Goal: Information Seeking & Learning: Check status

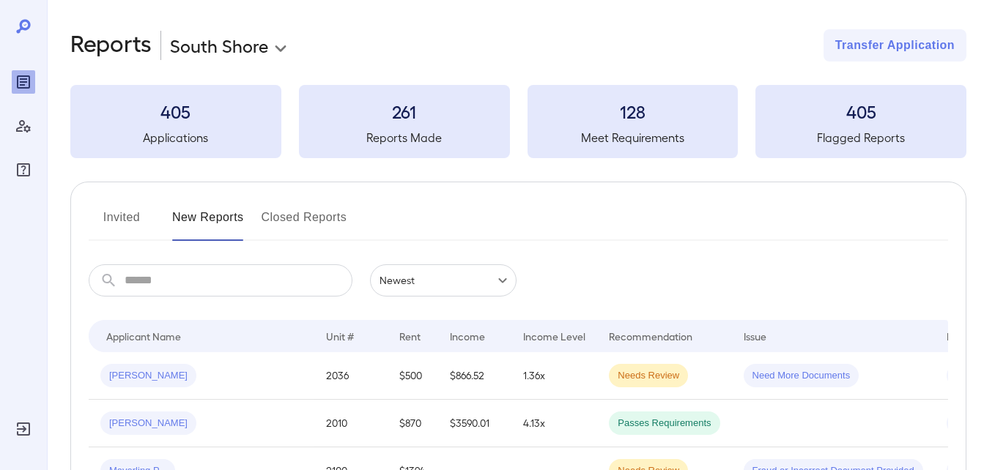
click at [119, 222] on button "Invited" at bounding box center [122, 223] width 66 height 35
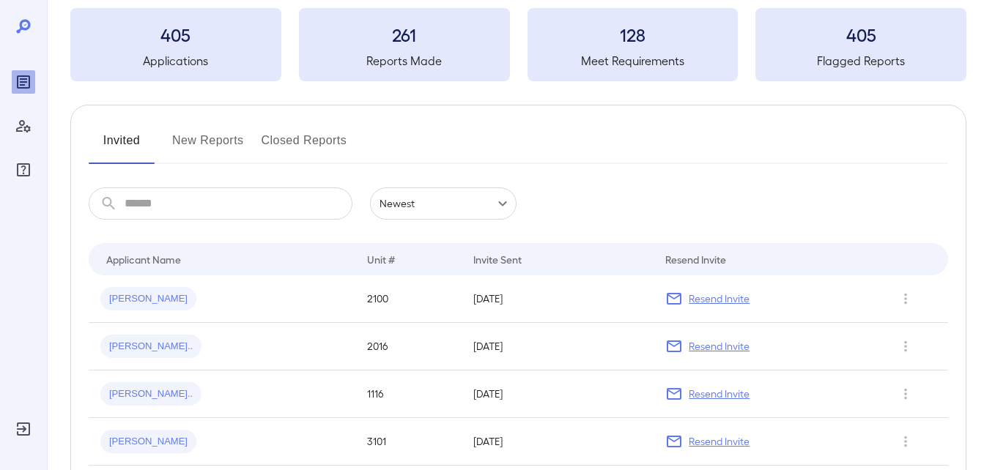
scroll to position [146, 0]
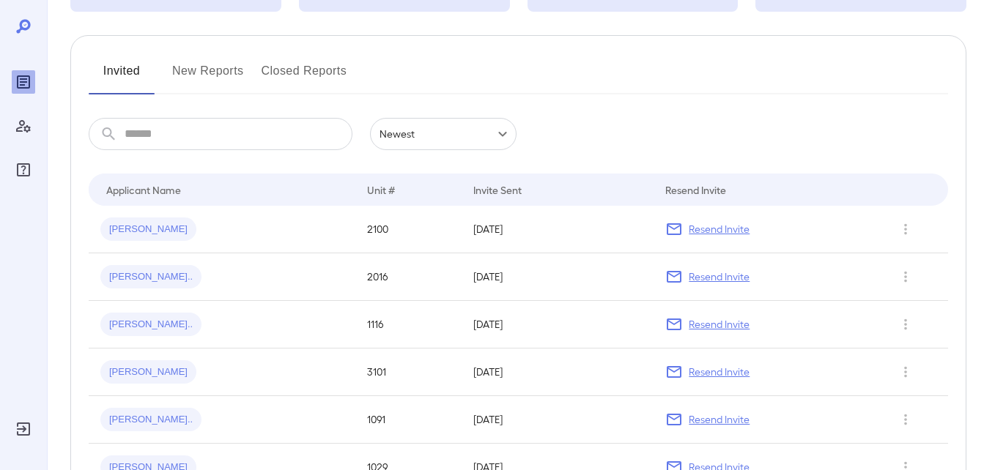
click at [210, 83] on button "New Reports" at bounding box center [208, 76] width 72 height 35
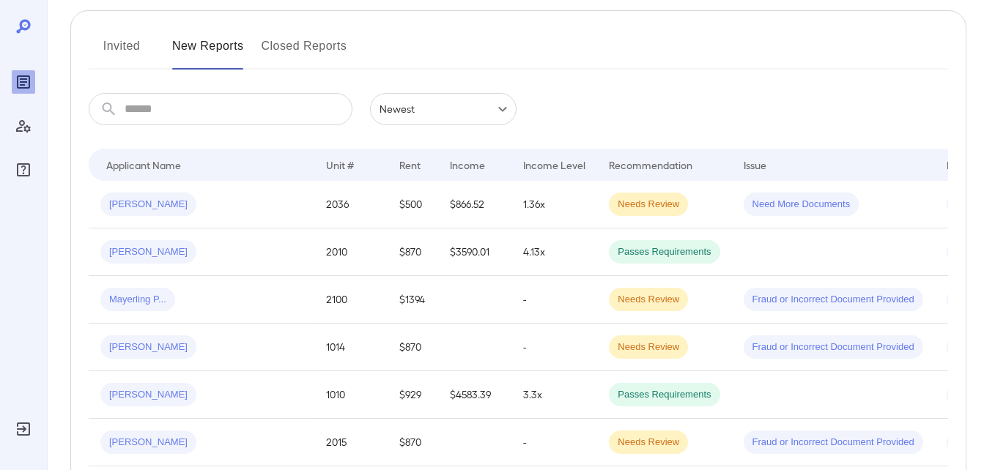
scroll to position [146, 0]
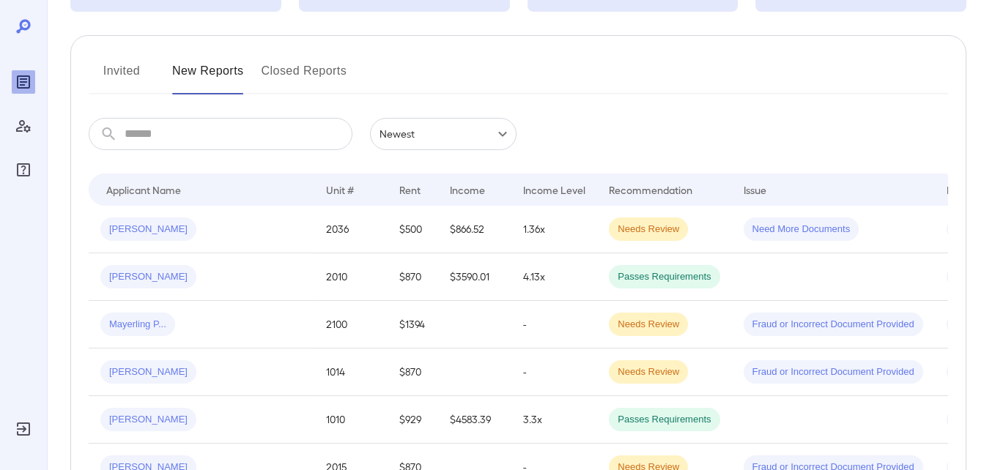
click at [123, 80] on button "Invited" at bounding box center [122, 76] width 66 height 35
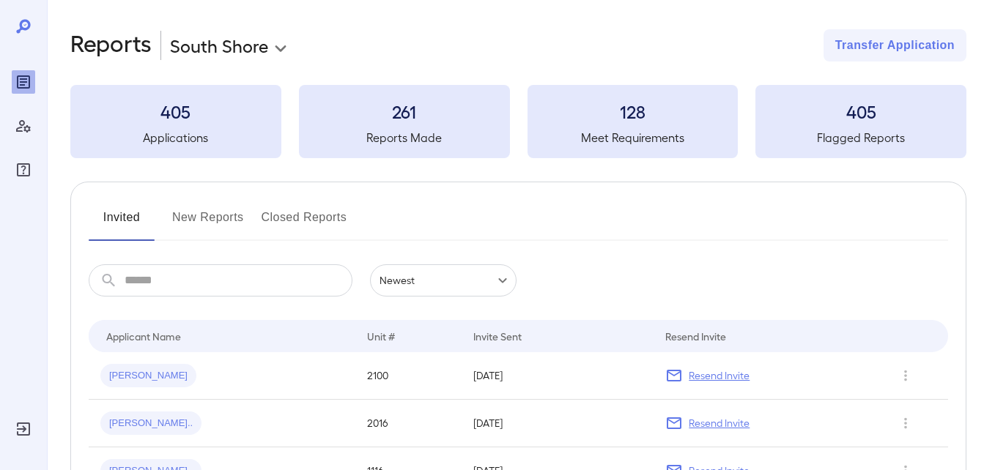
click at [207, 229] on button "New Reports" at bounding box center [208, 223] width 72 height 35
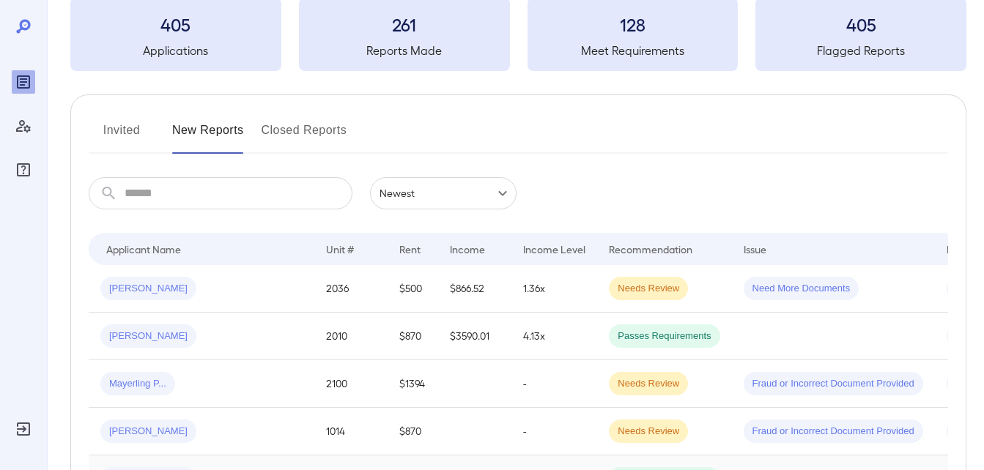
scroll to position [293, 0]
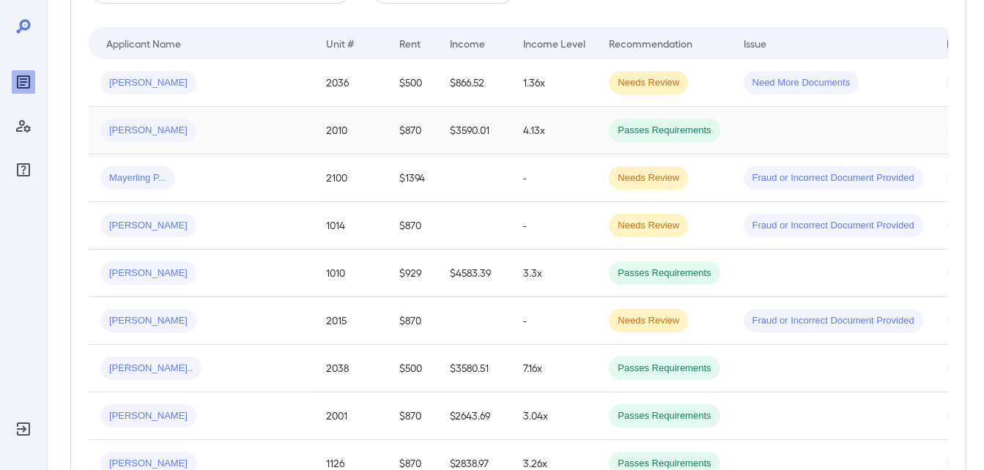
click at [114, 132] on span "Luis K..." at bounding box center [148, 131] width 96 height 14
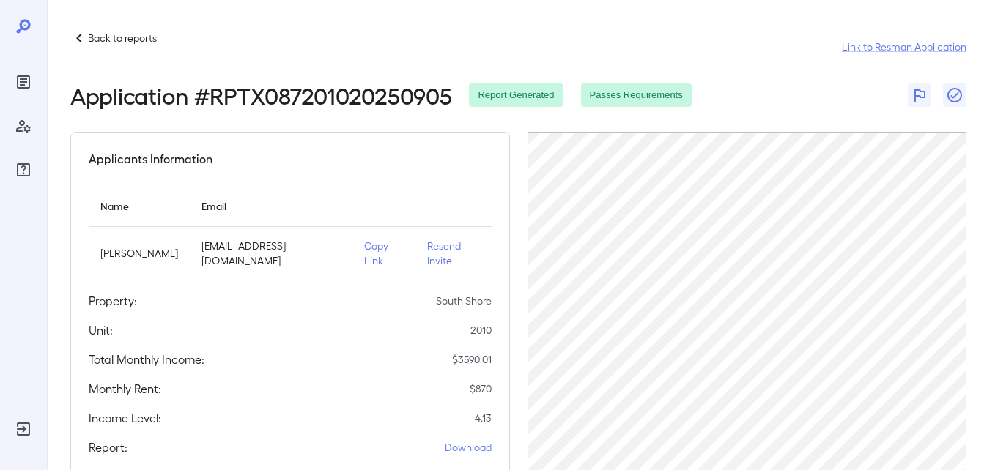
click at [84, 39] on icon at bounding box center [79, 38] width 18 height 18
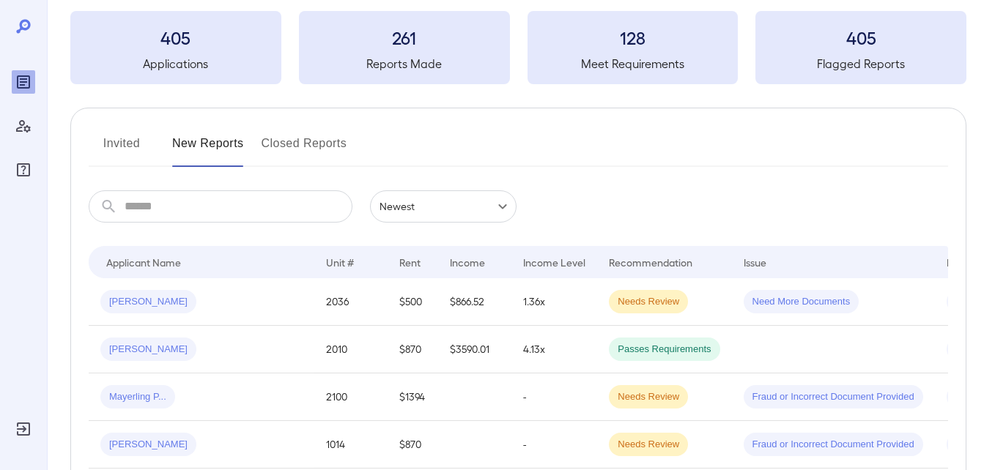
scroll to position [73, 0]
click at [116, 149] on button "Invited" at bounding box center [122, 150] width 66 height 35
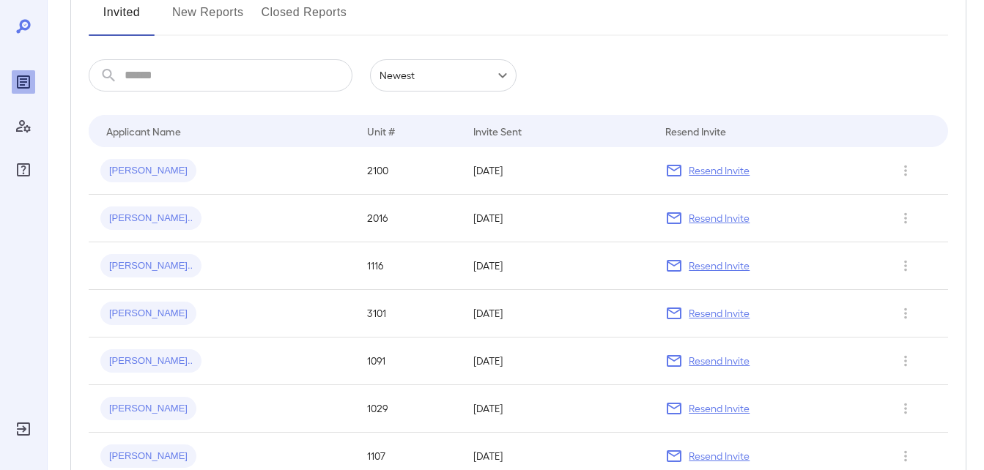
scroll to position [73, 0]
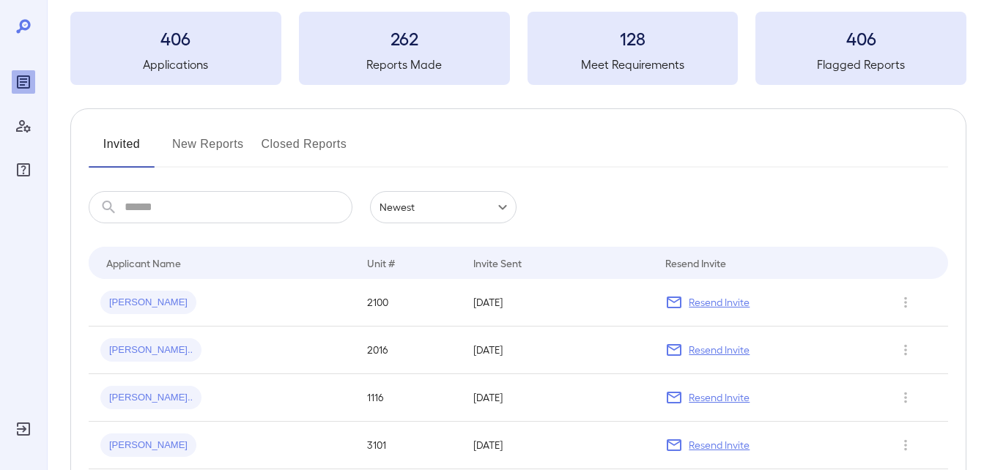
click at [173, 149] on button "New Reports" at bounding box center [208, 150] width 72 height 35
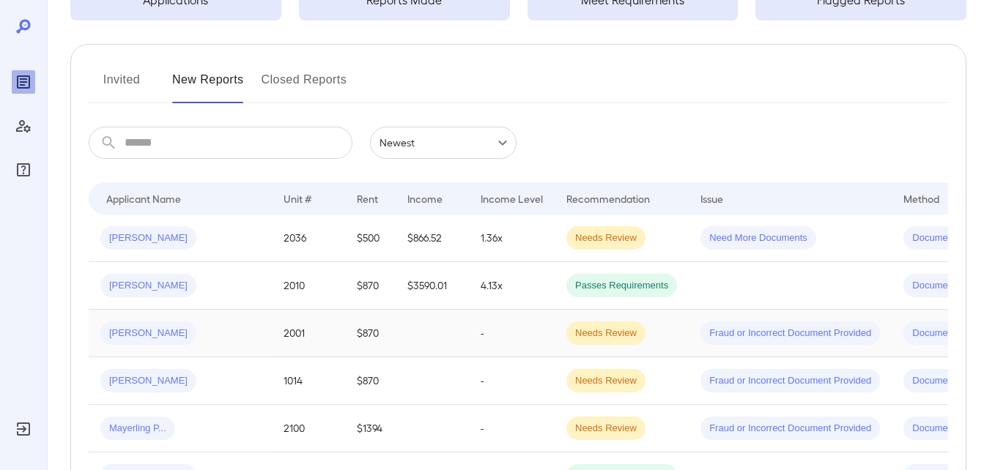
scroll to position [220, 0]
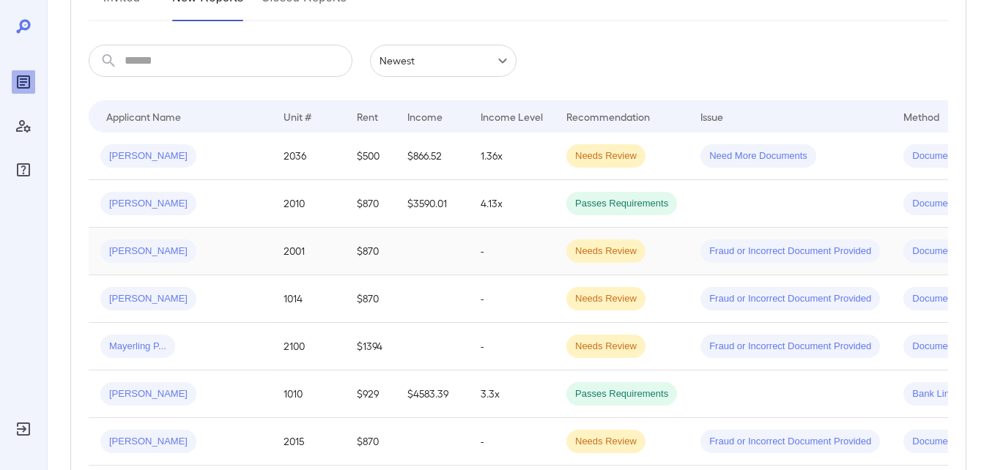
click at [137, 243] on div "Dwayne A..." at bounding box center [148, 250] width 96 height 23
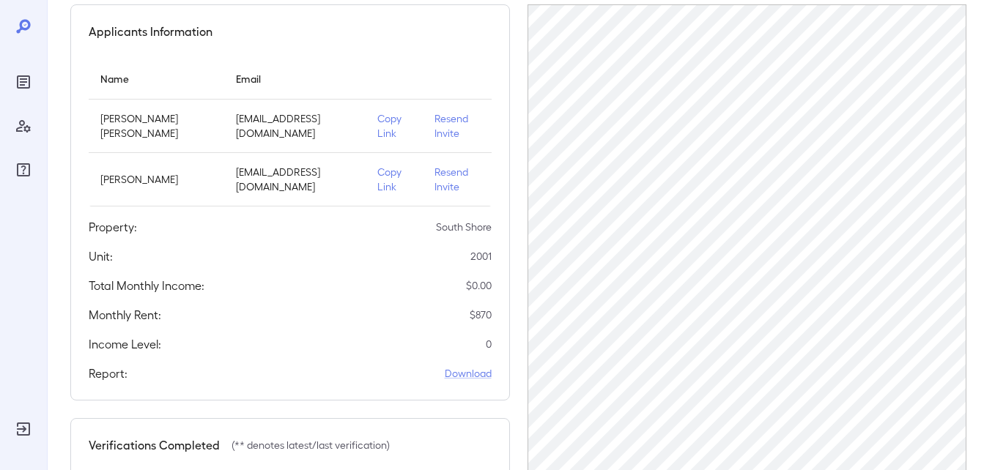
scroll to position [119, 0]
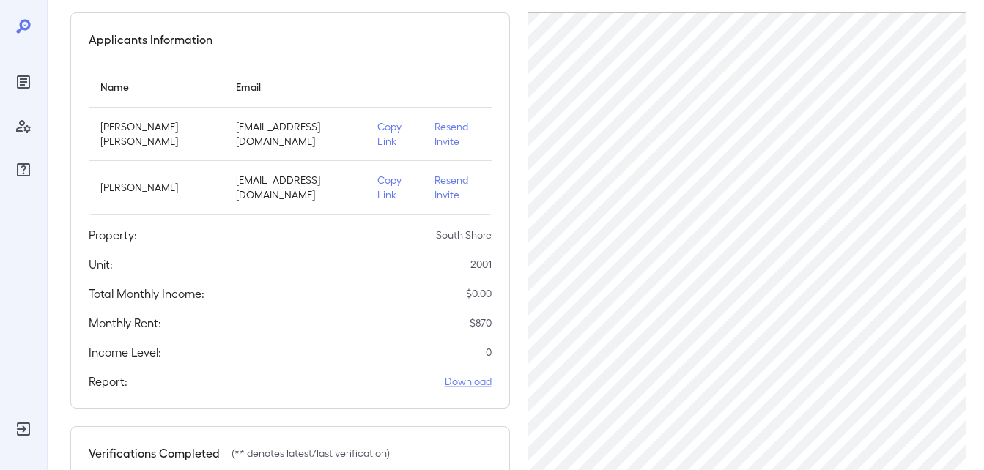
click at [377, 196] on p "Copy Link" at bounding box center [393, 187] width 33 height 29
click at [377, 189] on p "Copy Link" at bounding box center [393, 187] width 33 height 29
click at [379, 195] on p "Copy Link" at bounding box center [393, 187] width 33 height 29
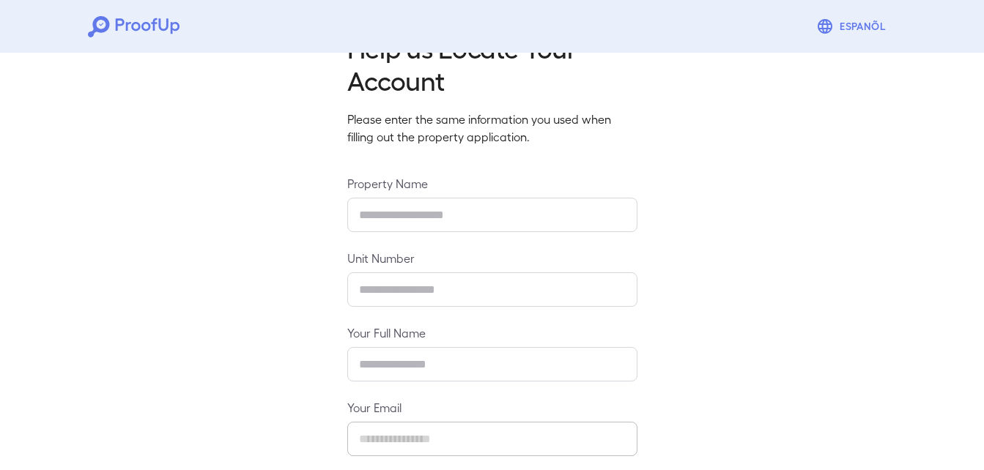
scroll to position [47, 0]
click at [387, 227] on input "text" at bounding box center [492, 215] width 290 height 34
click at [184, 254] on div "Help us Locate Your Account Please enter the same information you used when fil…" at bounding box center [492, 308] width 984 height 617
